Goal: Task Accomplishment & Management: Manage account settings

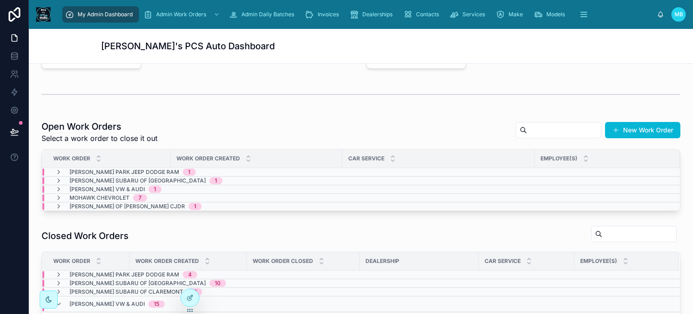
scroll to position [181, 0]
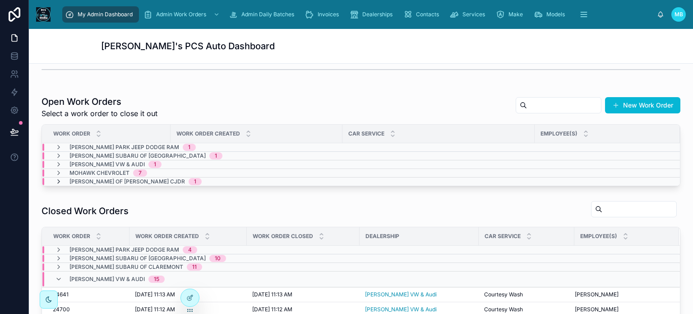
click at [57, 180] on icon at bounding box center [58, 181] width 7 height 7
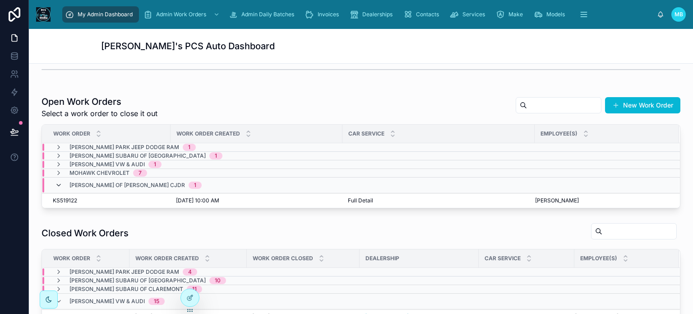
click at [57, 181] on icon at bounding box center [58, 184] width 7 height 7
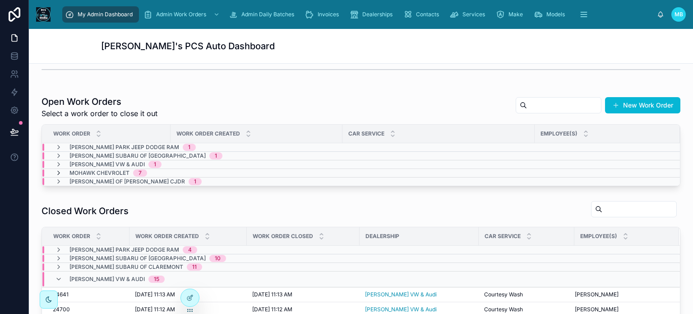
click at [58, 173] on icon at bounding box center [58, 172] width 7 height 7
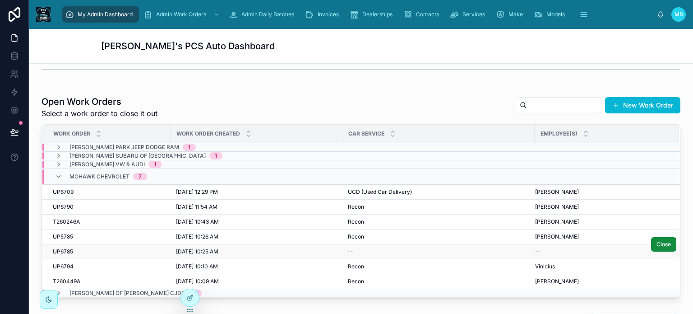
click at [60, 251] on span "UP6785" at bounding box center [63, 251] width 20 height 7
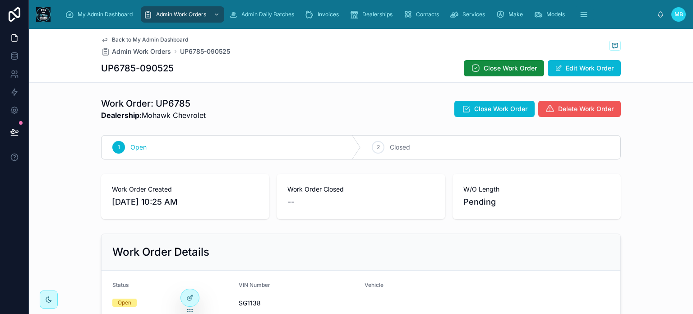
click at [559, 107] on span "Delete Work Order" at bounding box center [586, 108] width 56 height 9
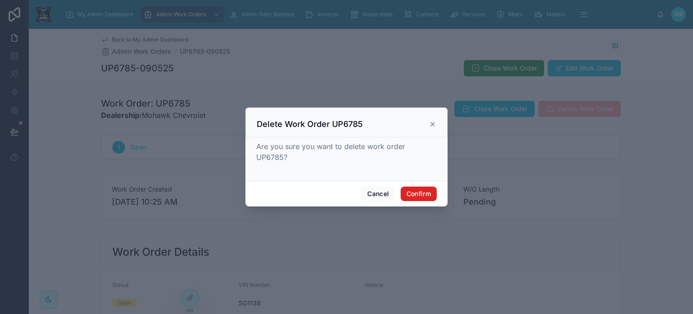
click at [419, 186] on button "Confirm" at bounding box center [419, 193] width 36 height 14
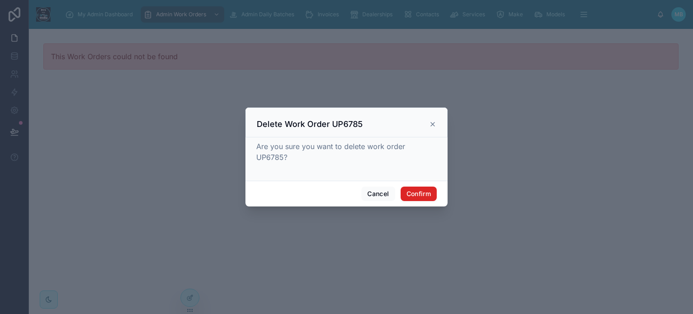
click at [417, 188] on button "Confirm" at bounding box center [419, 193] width 36 height 14
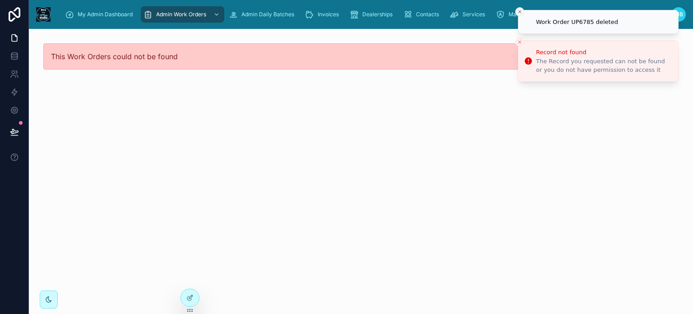
click at [519, 12] on icon "Close toast" at bounding box center [519, 11] width 5 height 5
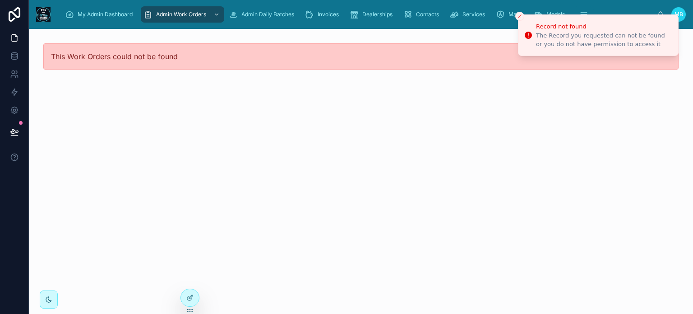
click at [518, 16] on icon "Close toast" at bounding box center [519, 16] width 5 height 5
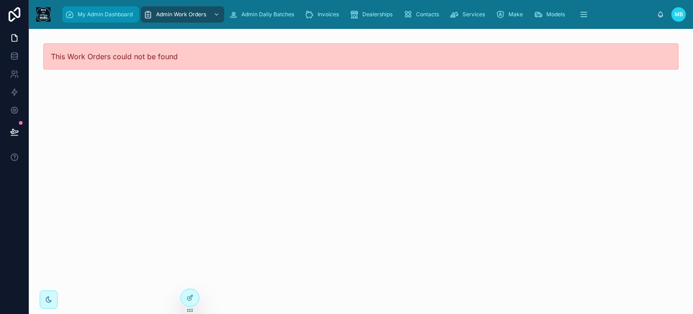
click at [95, 18] on span "My Admin Dashboard" at bounding box center [105, 14] width 55 height 7
